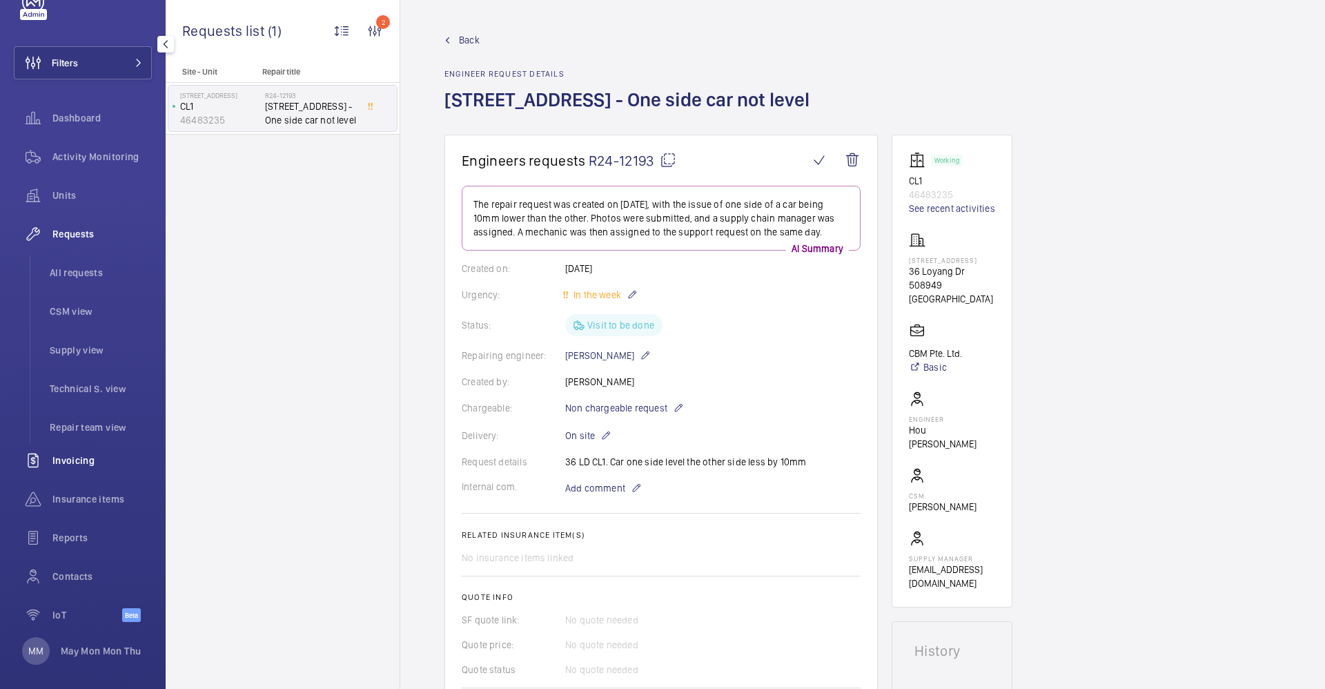
scroll to position [51, 0]
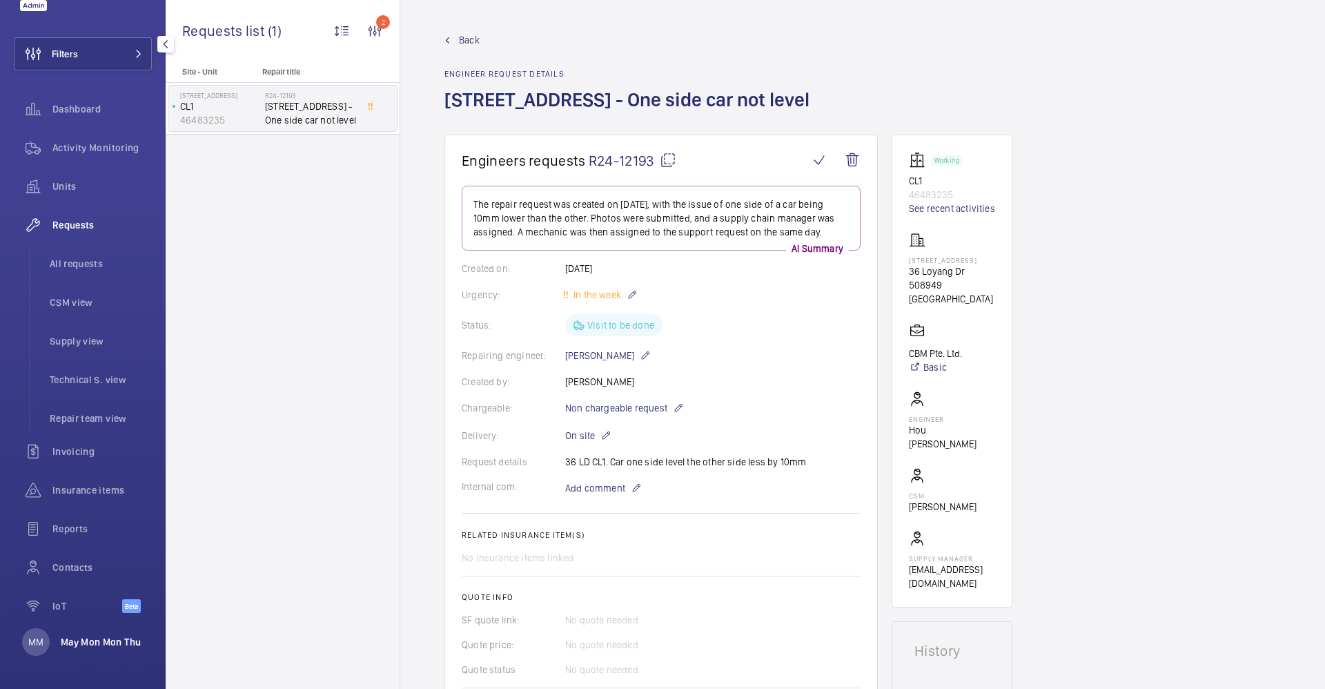
click at [82, 643] on p "May Mon Mon Thu" at bounding box center [101, 642] width 80 height 14
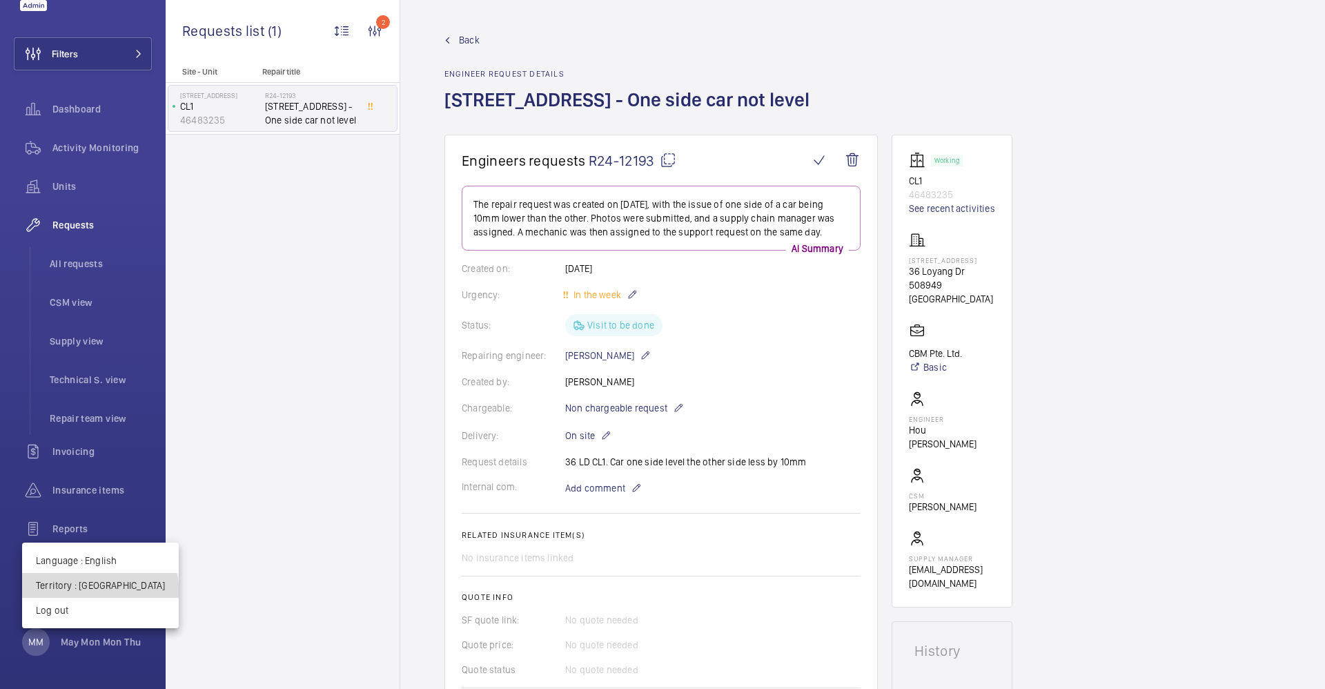
click at [99, 593] on button "Territory : Singapour" at bounding box center [100, 585] width 157 height 25
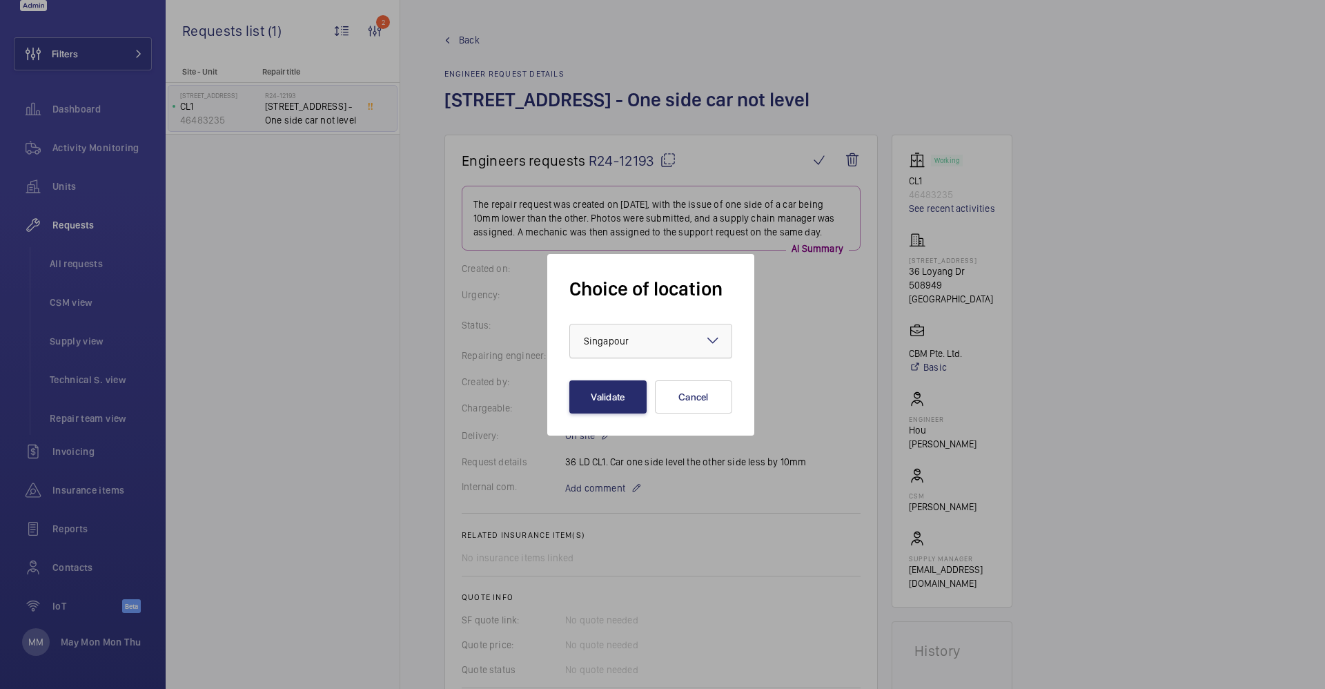
click at [638, 342] on div "× Singapour" at bounding box center [623, 341] width 79 height 14
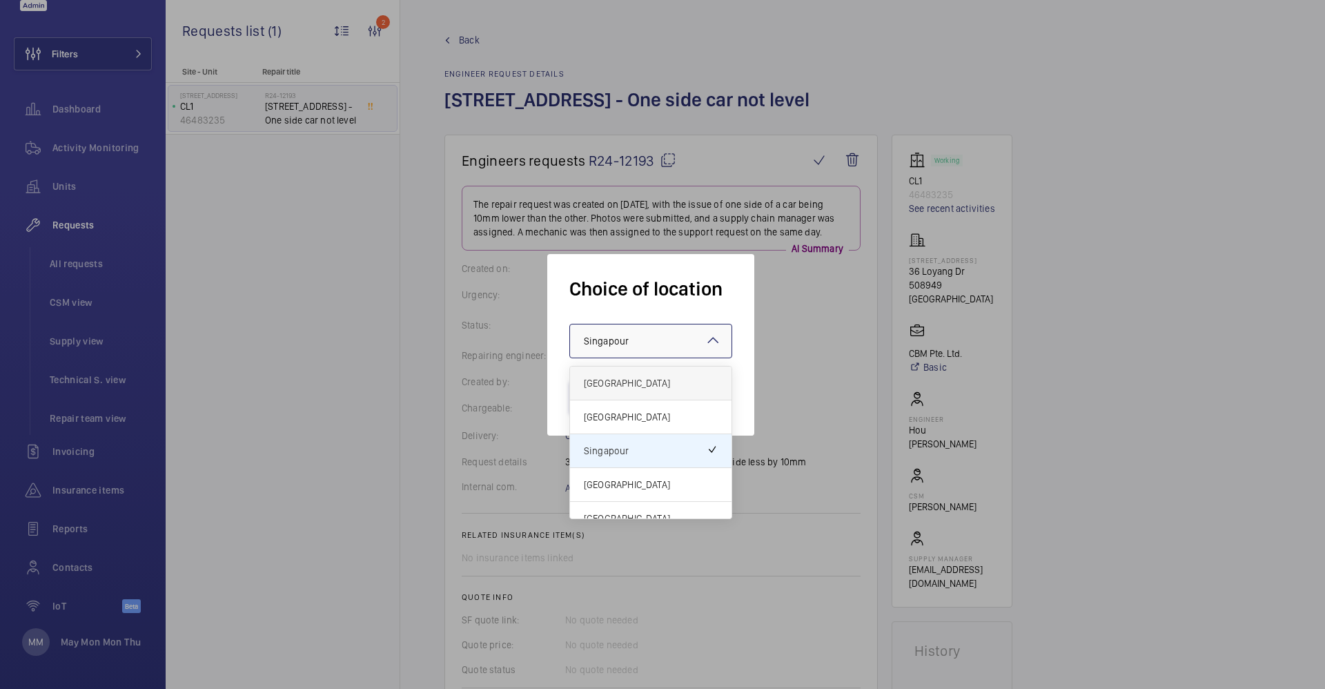
click at [629, 380] on span "[GEOGRAPHIC_DATA]" at bounding box center [651, 383] width 134 height 14
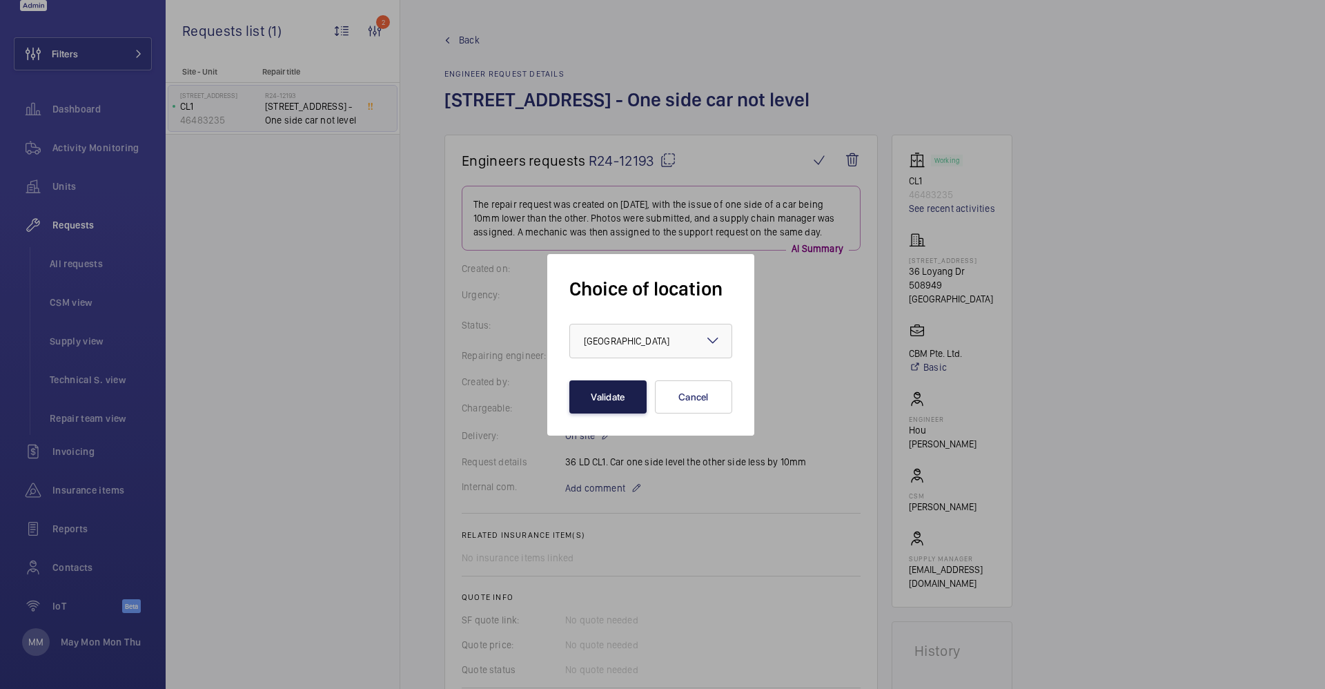
click at [606, 400] on button "Validate" at bounding box center [607, 396] width 77 height 33
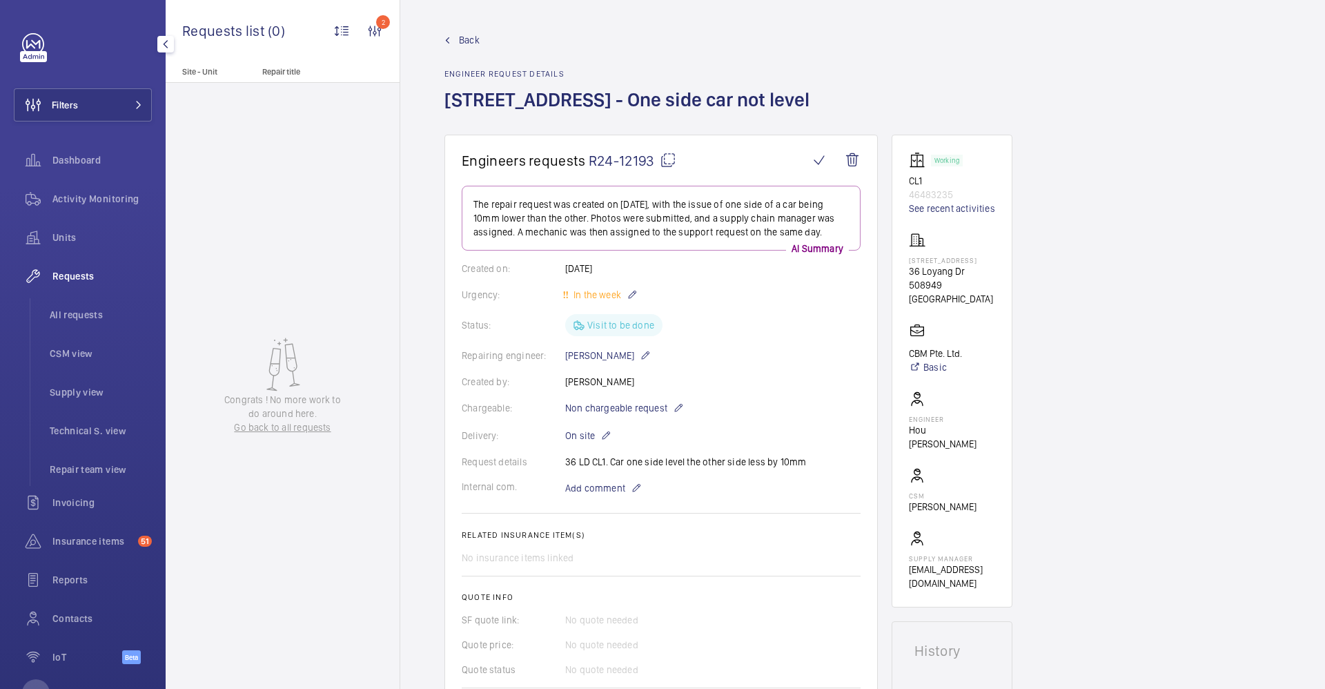
click at [79, 279] on span "Requests" at bounding box center [101, 276] width 99 height 14
click at [81, 277] on span "Requests" at bounding box center [101, 276] width 99 height 14
click at [67, 324] on li "All requests" at bounding box center [95, 314] width 113 height 33
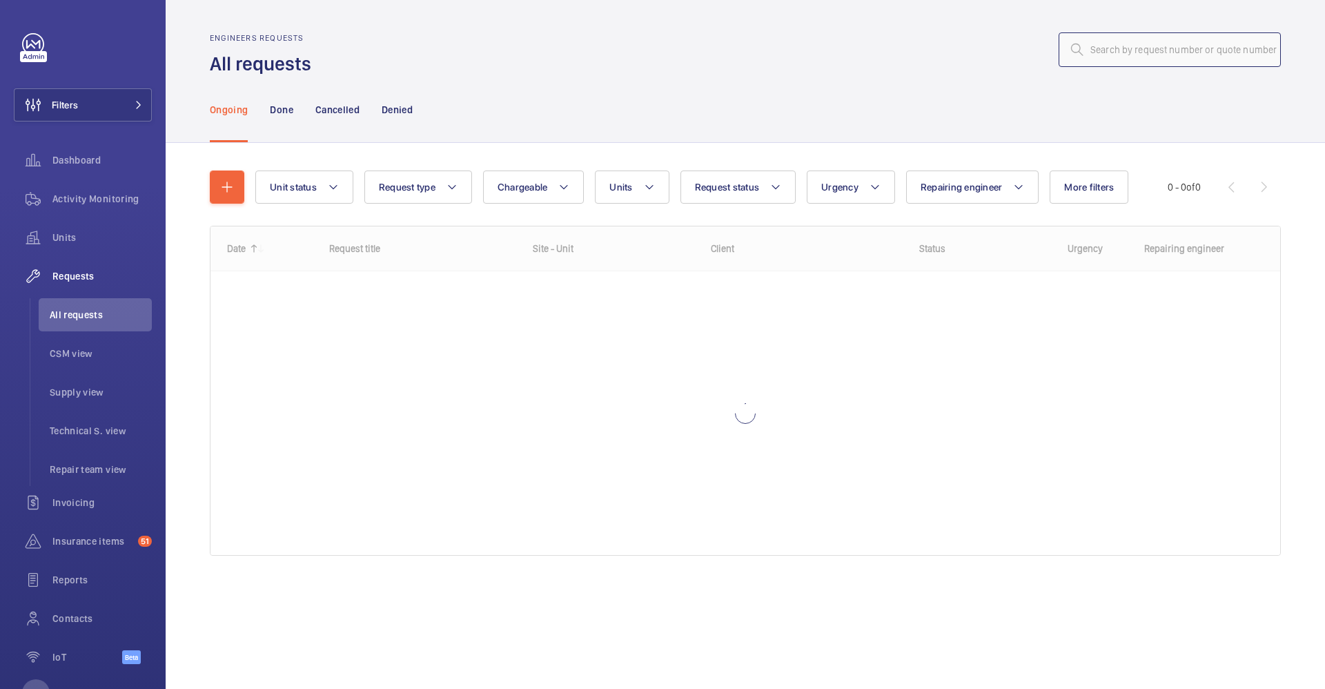
click at [1121, 52] on input "text" at bounding box center [1170, 49] width 222 height 35
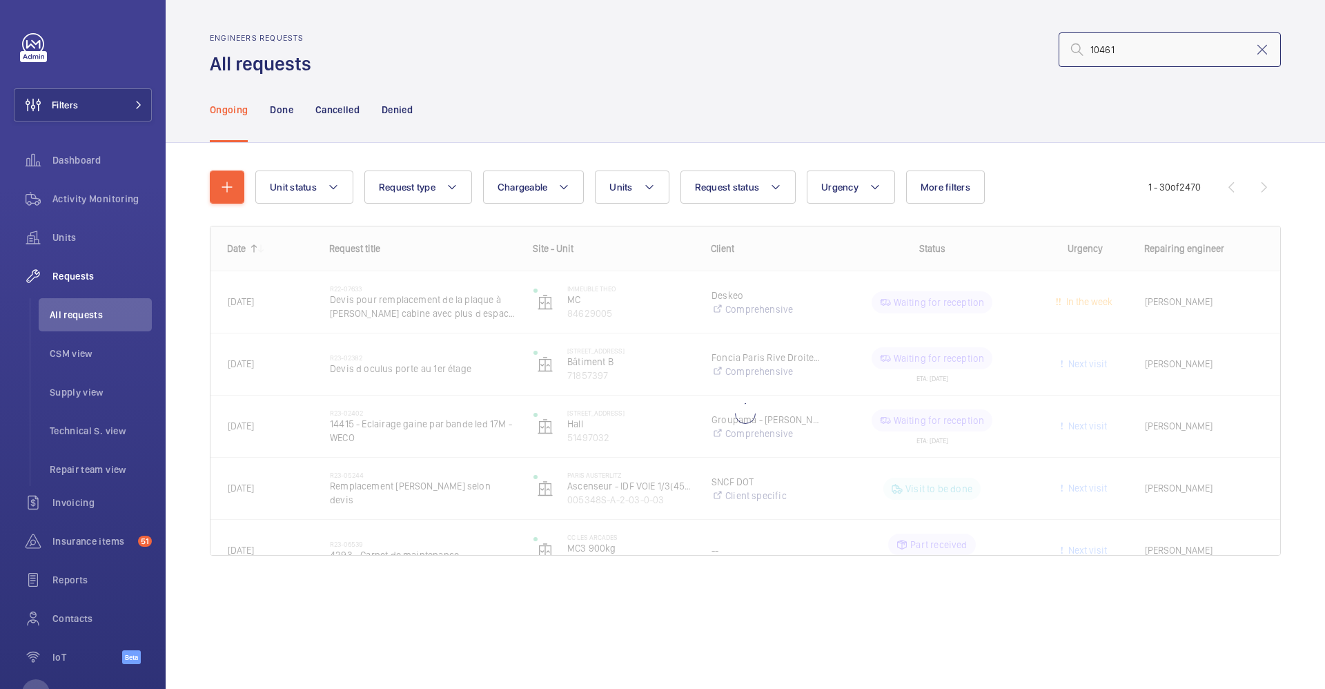
type input "10461"
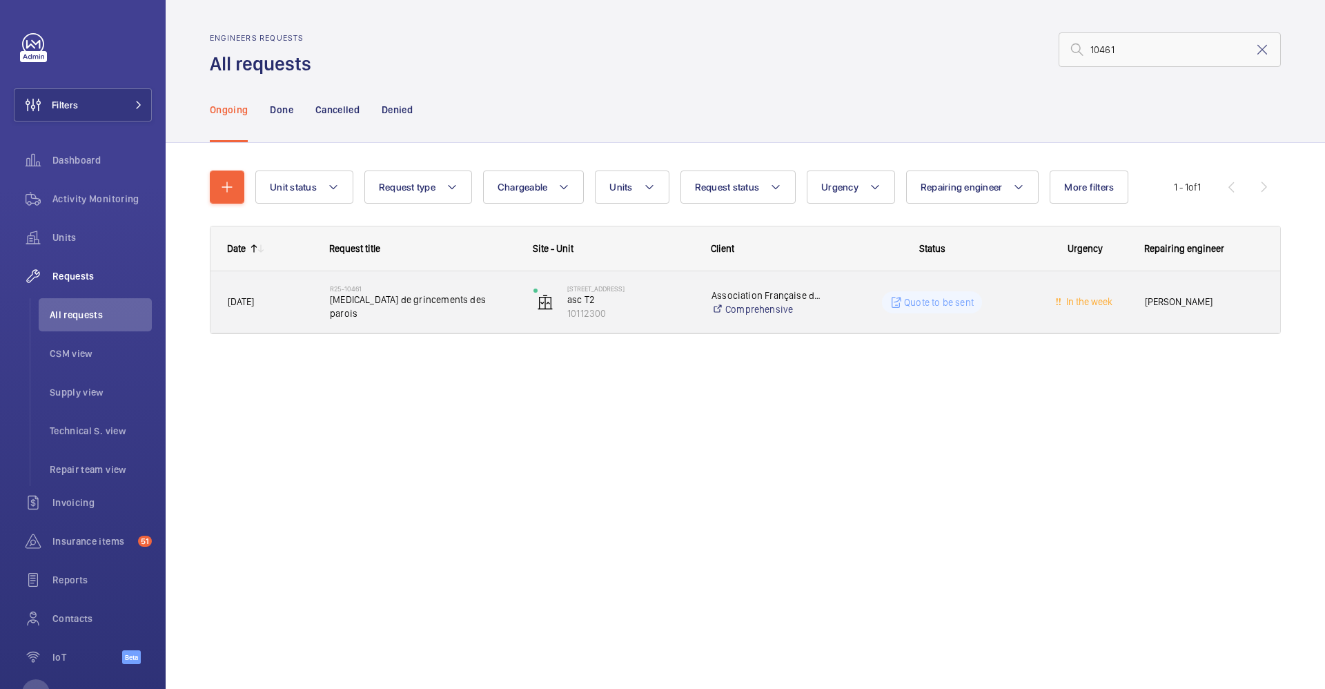
click at [452, 287] on div "R25-10461 [MEDICAL_DATA] de grincements des parois" at bounding box center [423, 302] width 186 height 40
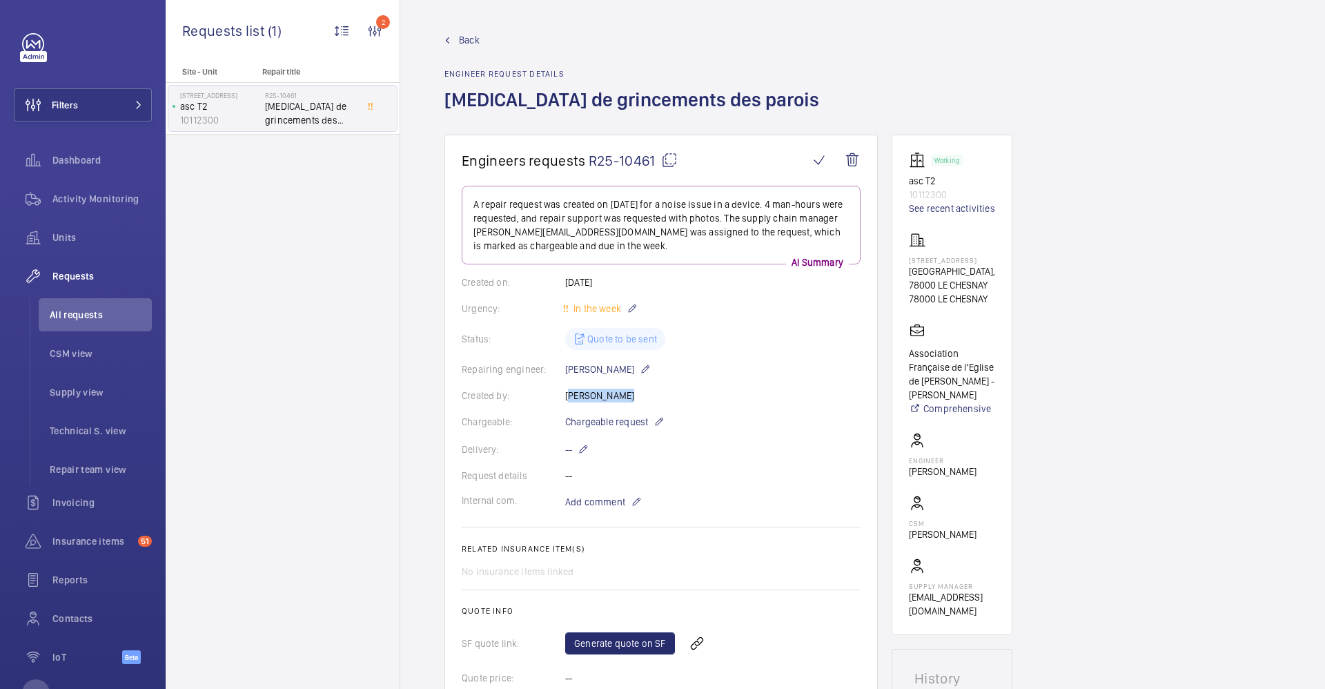
drag, startPoint x: 567, startPoint y: 397, endPoint x: 621, endPoint y: 394, distance: 54.6
click at [621, 394] on div "Created by: [PERSON_NAME]" at bounding box center [661, 396] width 399 height 14
